Goal: Task Accomplishment & Management: Manage account settings

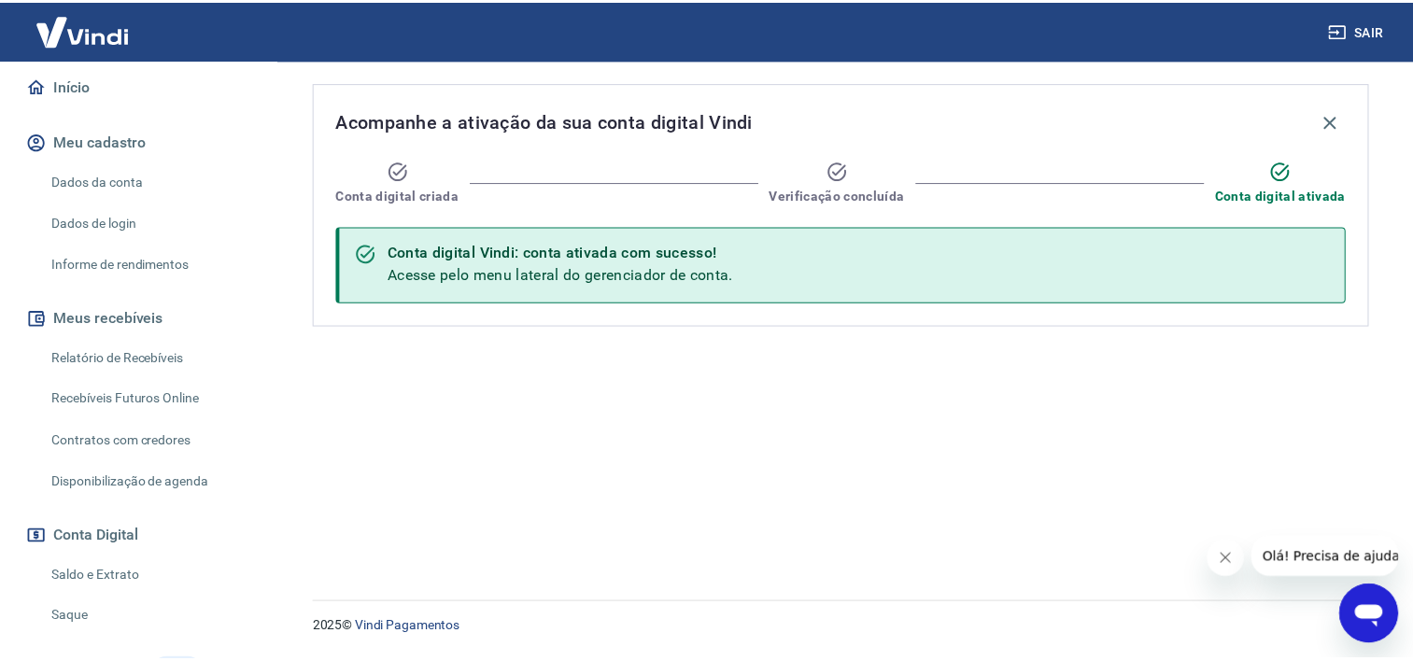
scroll to position [251, 0]
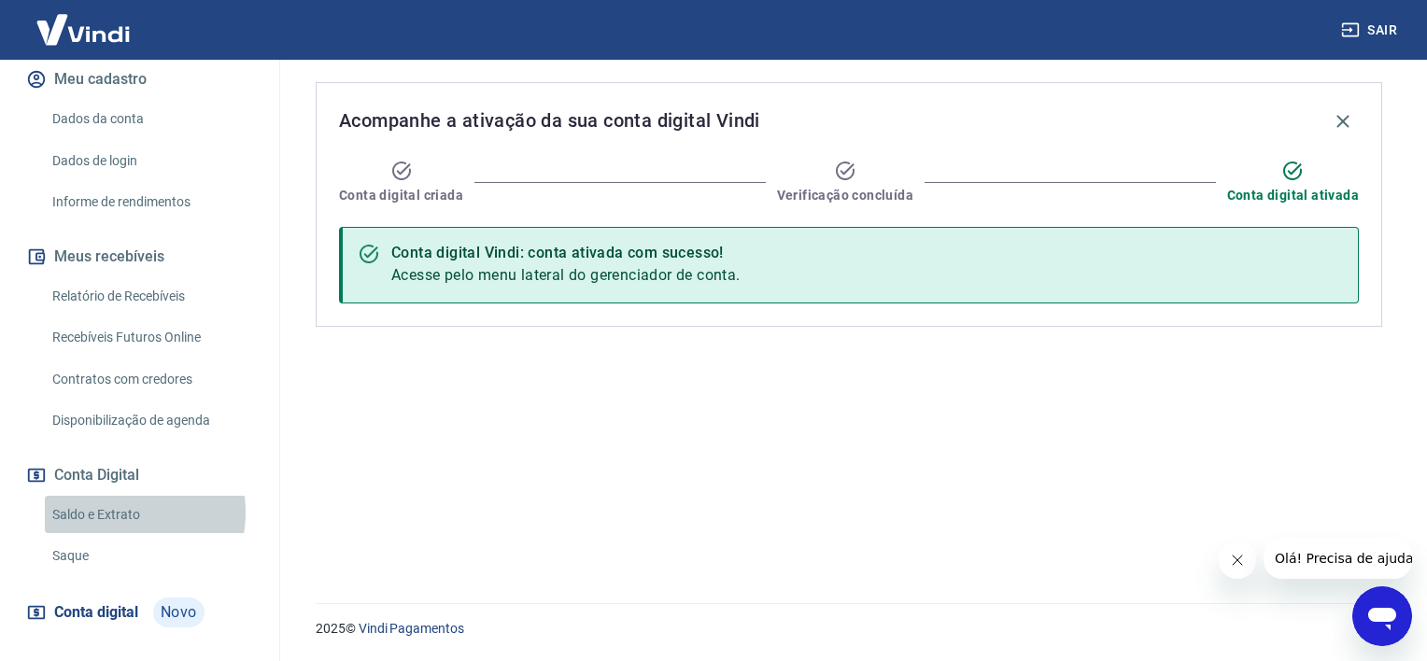
click at [116, 496] on link "Saldo e Extrato" at bounding box center [151, 515] width 212 height 38
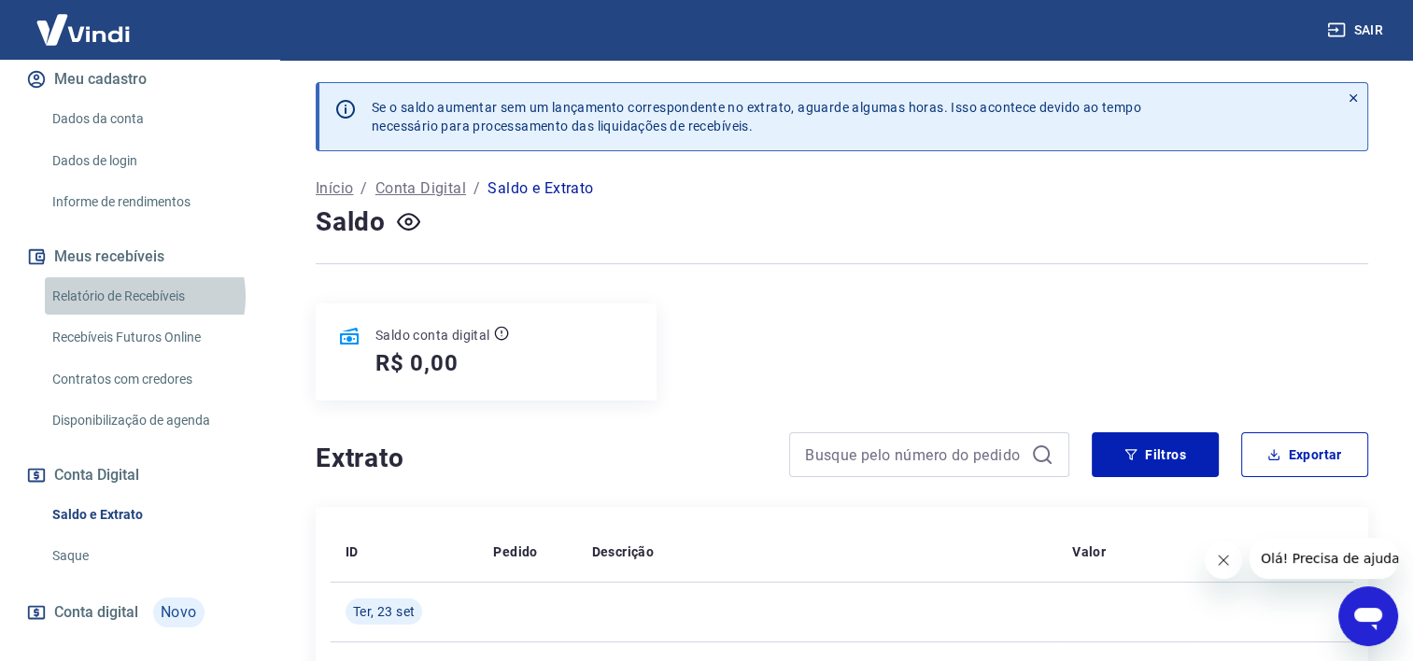
click at [139, 277] on link "Relatório de Recebíveis" at bounding box center [151, 296] width 212 height 38
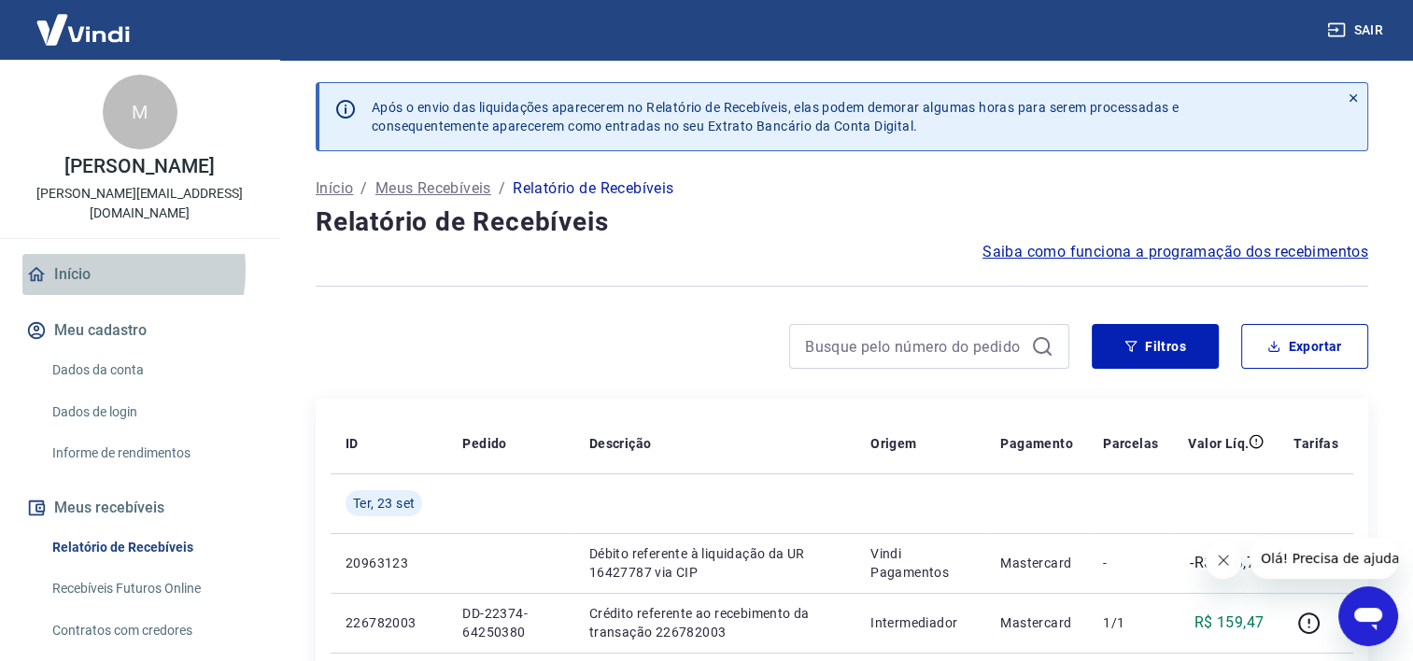
click at [78, 254] on link "Início" at bounding box center [139, 274] width 234 height 41
